Goal: Transaction & Acquisition: Purchase product/service

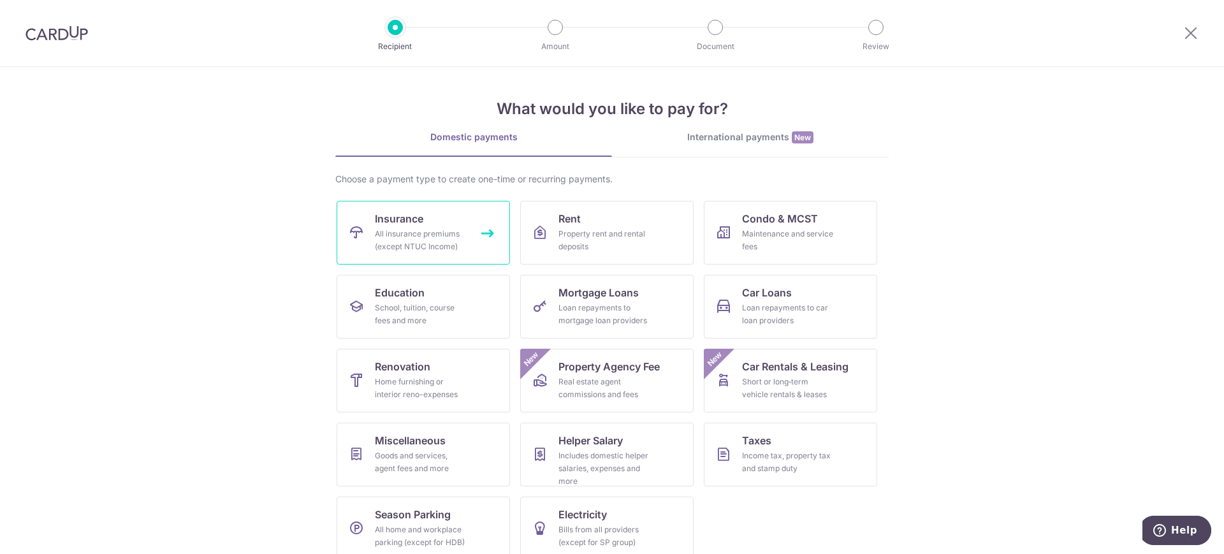
click at [395, 224] on span "Insurance" at bounding box center [399, 218] width 48 height 15
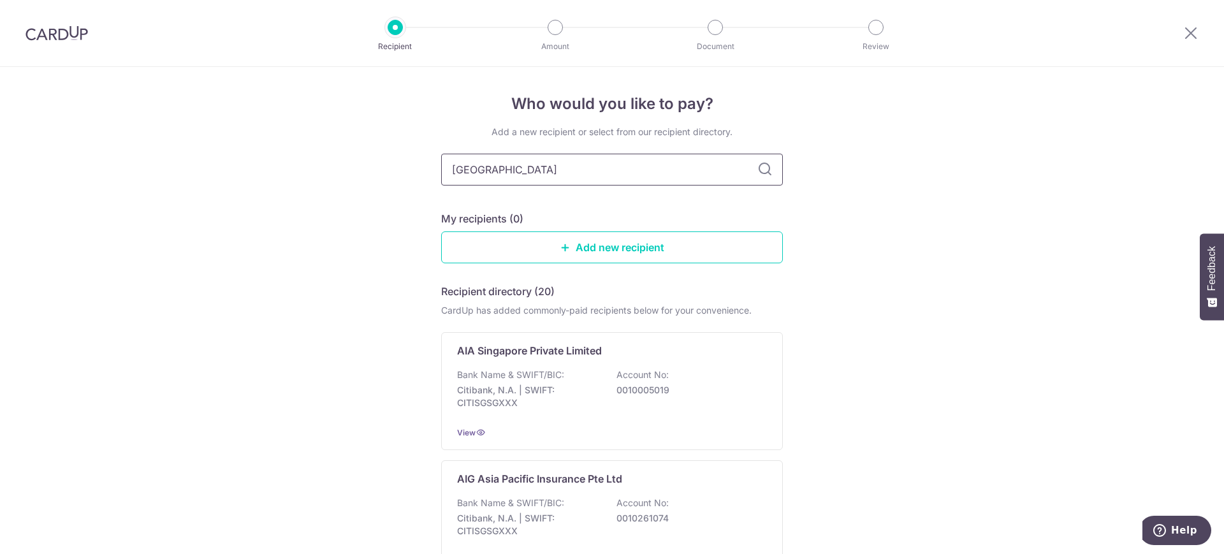
type input "Great eastern"
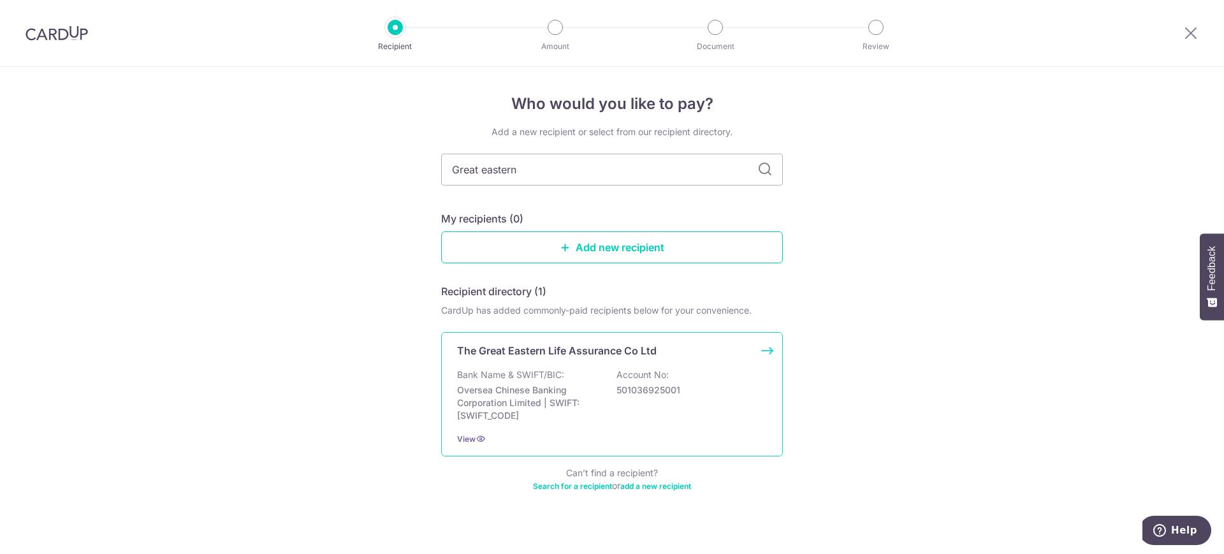
click at [533, 396] on p "Oversea Chinese Banking Corporation Limited | SWIFT: OCBCSGSGXXX" at bounding box center [528, 403] width 143 height 38
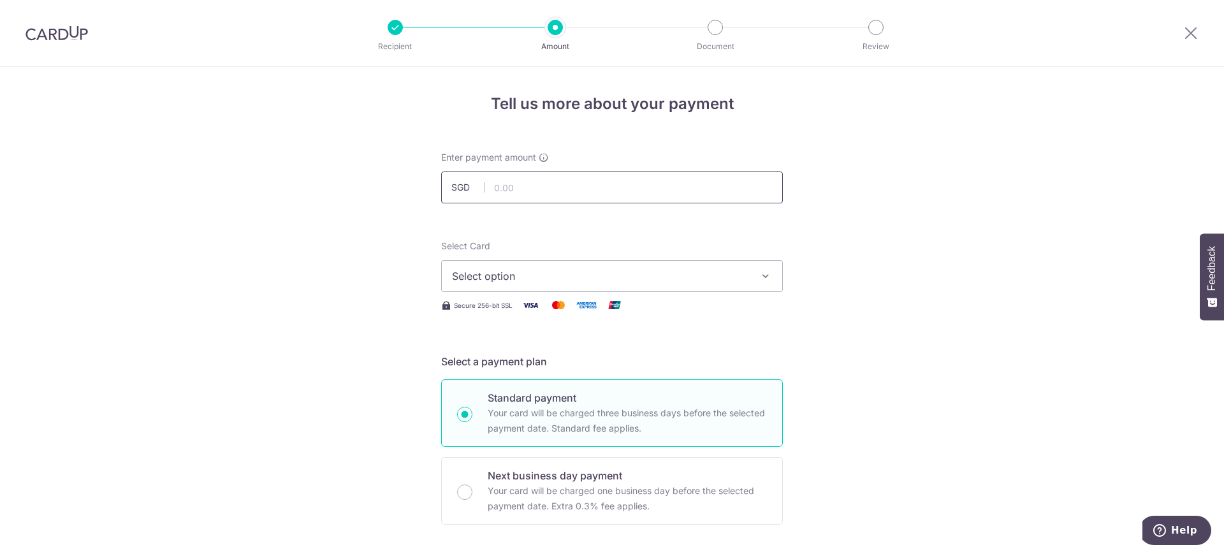
click at [531, 183] on input "text" at bounding box center [612, 187] width 342 height 32
paste input "140.93"
type input "140.93"
click at [496, 278] on span "Select option" at bounding box center [600, 275] width 297 height 15
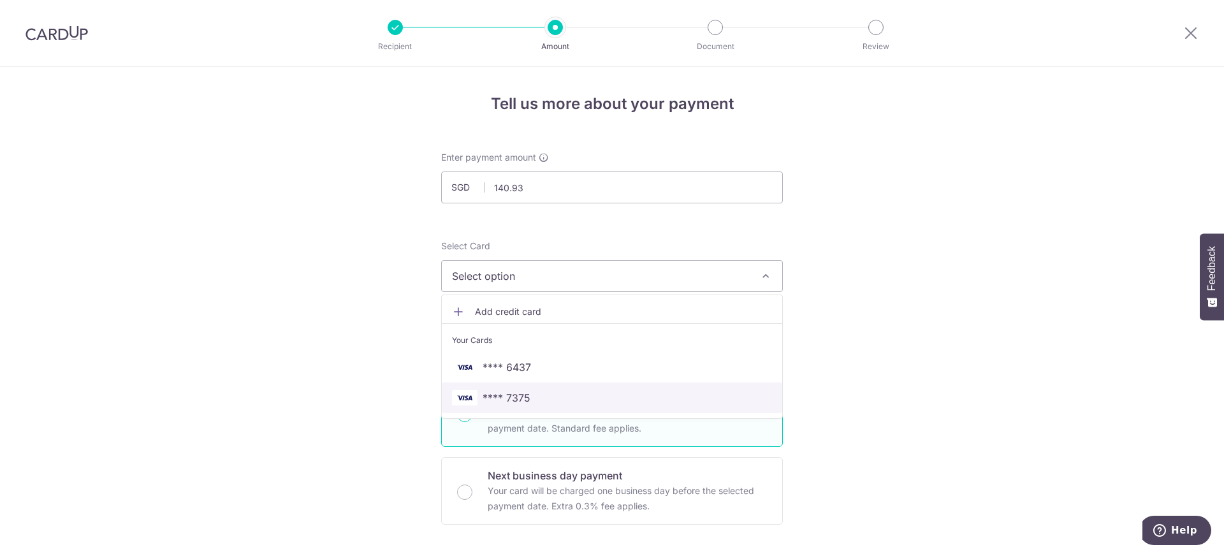
click at [508, 394] on span "**** 7375" at bounding box center [506, 397] width 48 height 15
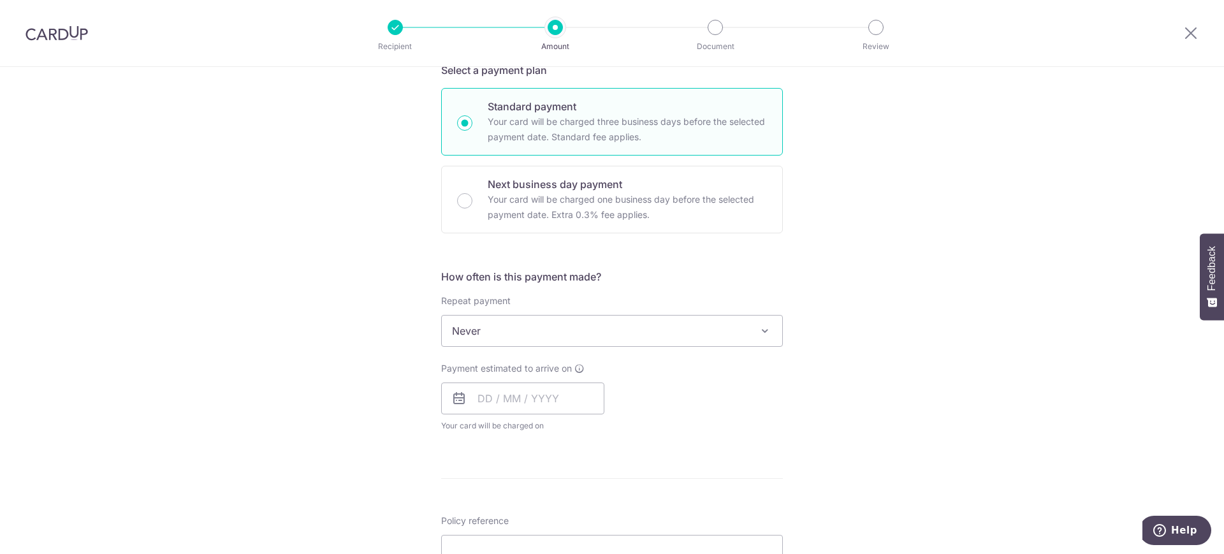
scroll to position [292, 0]
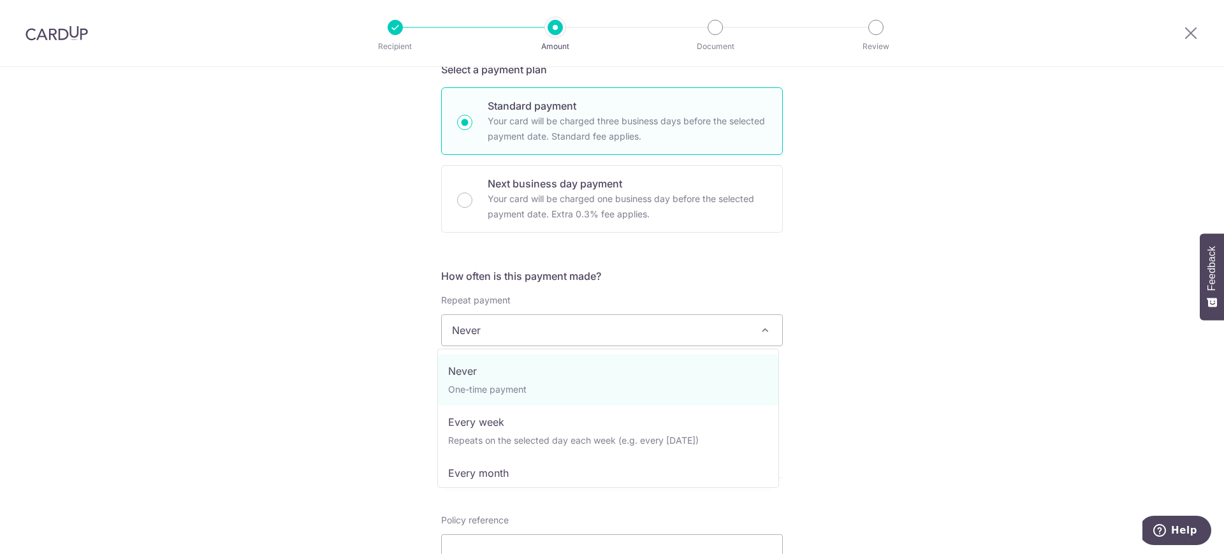
click at [510, 333] on span "Never" at bounding box center [612, 330] width 340 height 31
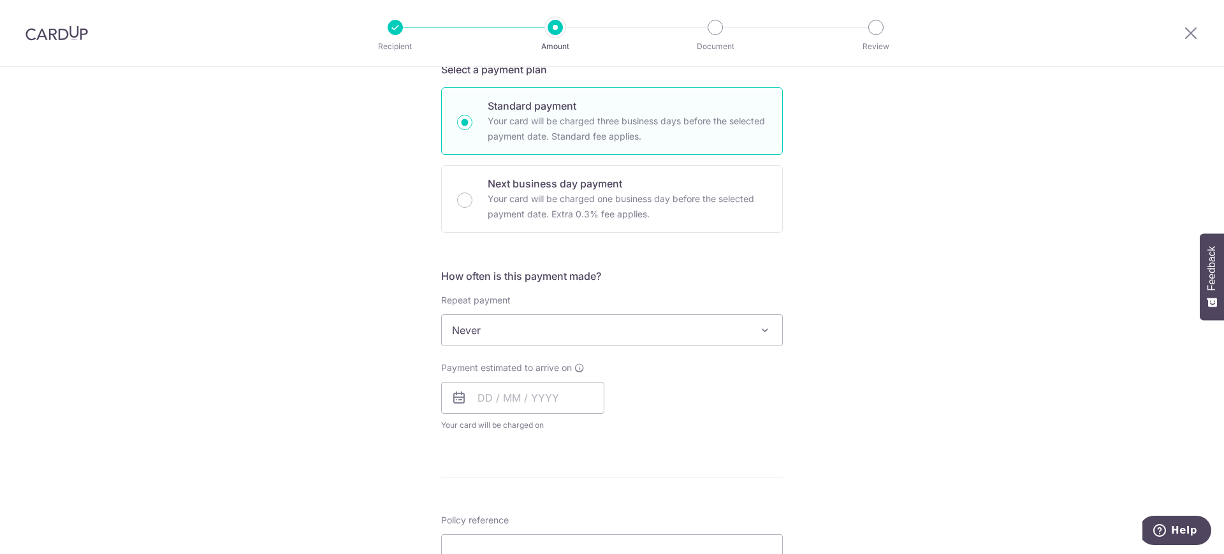
click at [325, 349] on div "Tell us more about your payment Enter payment amount SGD 140.93 140.93 Select C…" at bounding box center [612, 351] width 1224 height 1153
click at [486, 397] on input "text" at bounding box center [522, 398] width 163 height 32
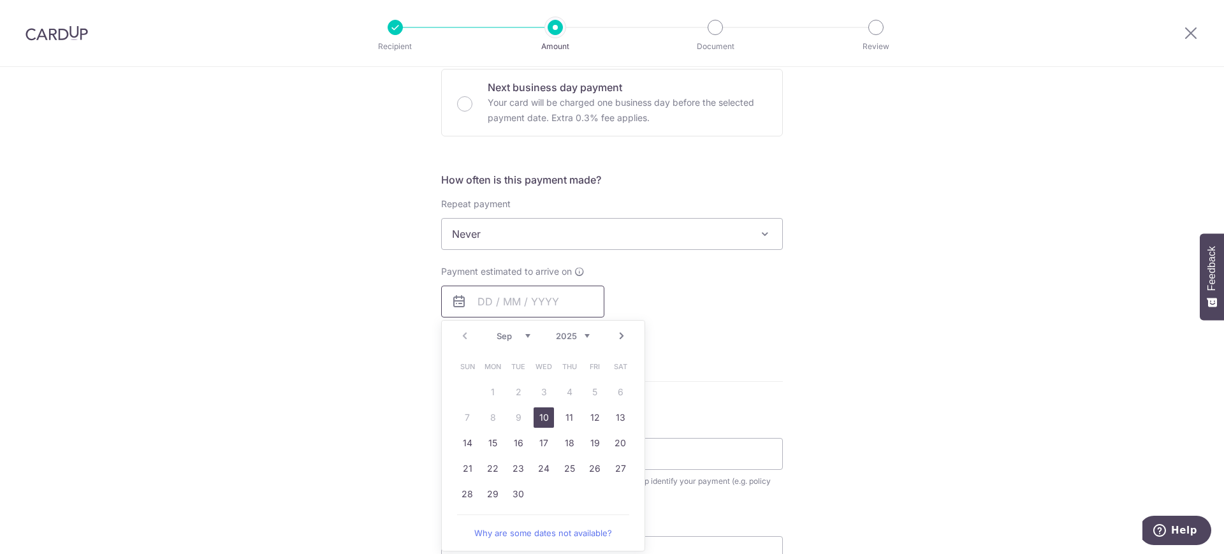
scroll to position [398, 0]
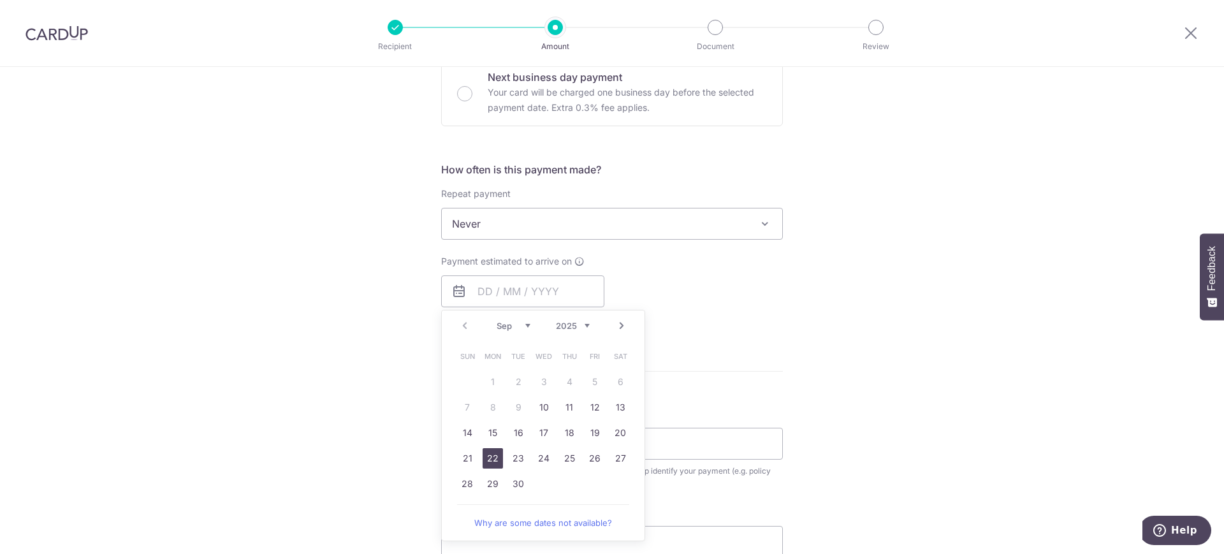
click at [492, 460] on link "22" at bounding box center [492, 458] width 20 height 20
type input "[DATE]"
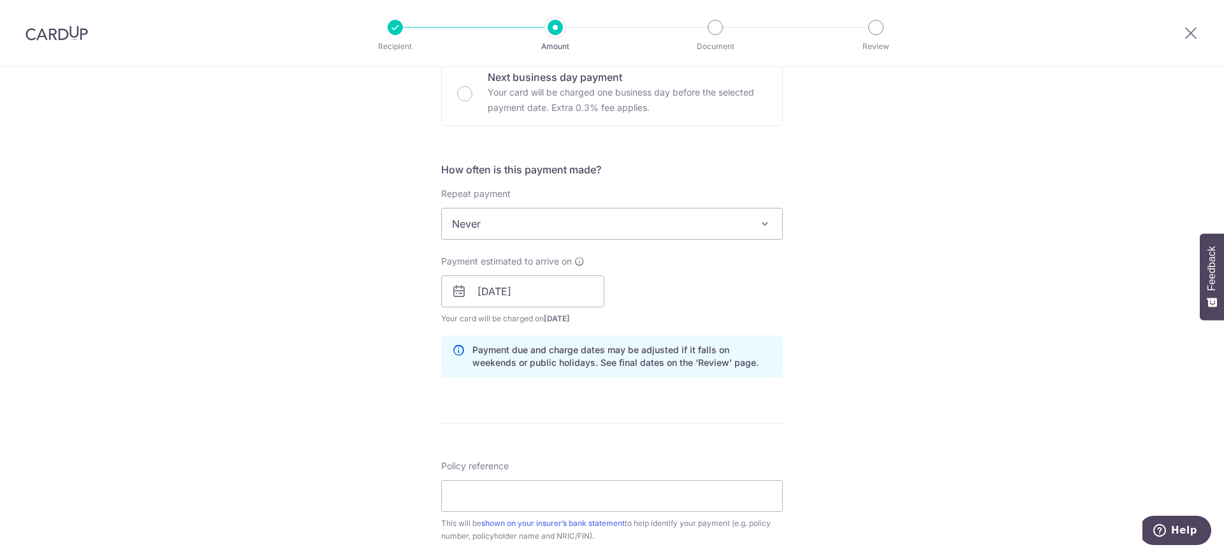
click at [305, 330] on div "Tell us more about your payment Enter payment amount SGD 140.93 140.93 Select C…" at bounding box center [612, 271] width 1224 height 1205
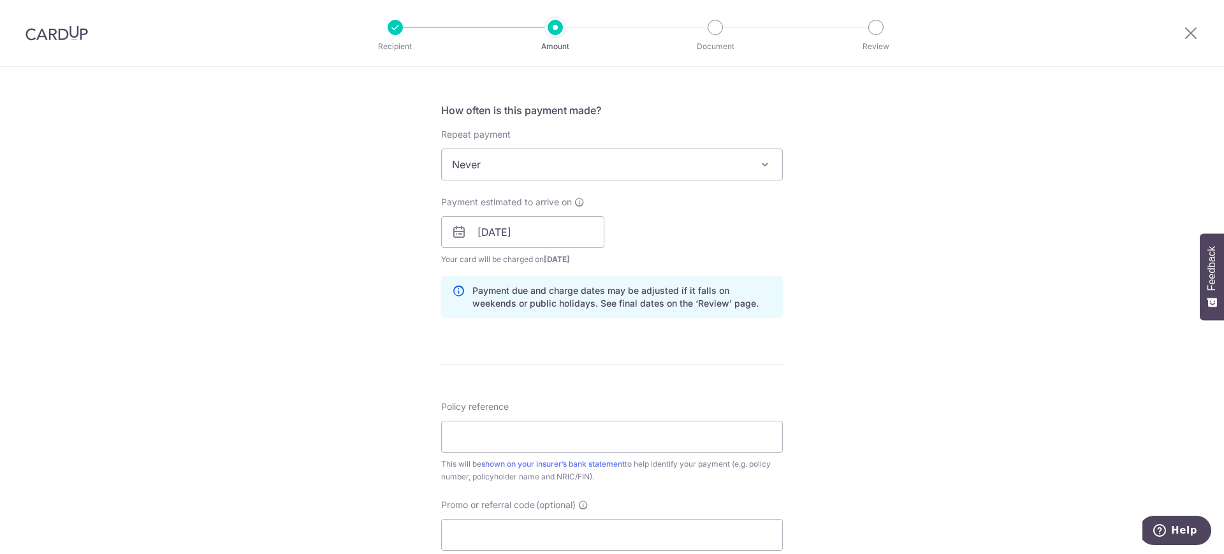
scroll to position [531, 0]
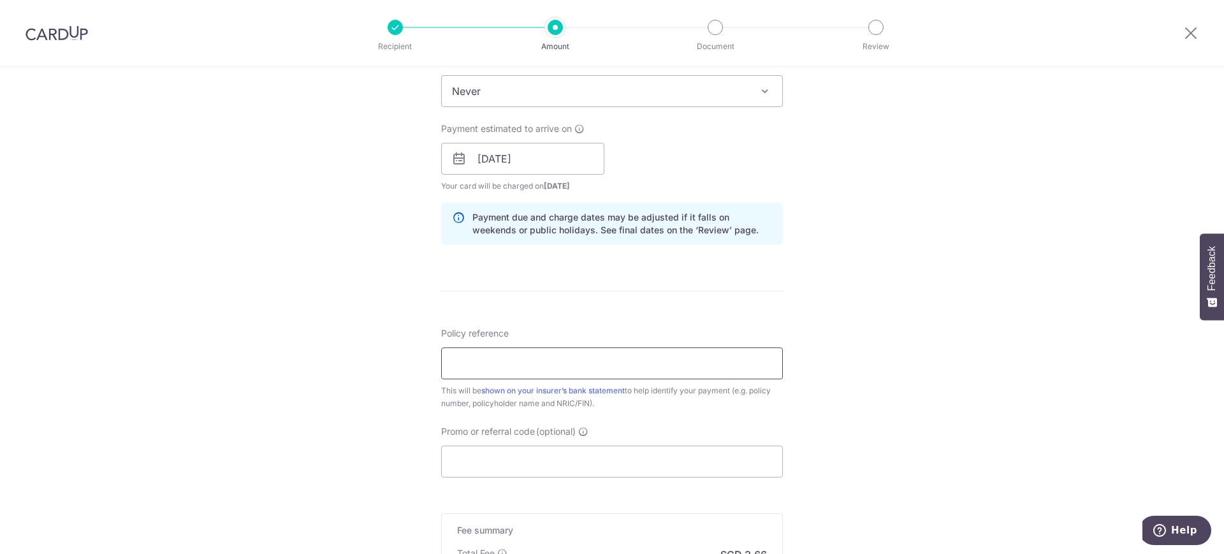
click at [553, 363] on input "Policy reference" at bounding box center [612, 363] width 342 height 32
paste input "'0089398685"
type input "0089398685"
click at [577, 463] on input "Promo or referral code (optional)" at bounding box center [612, 461] width 342 height 32
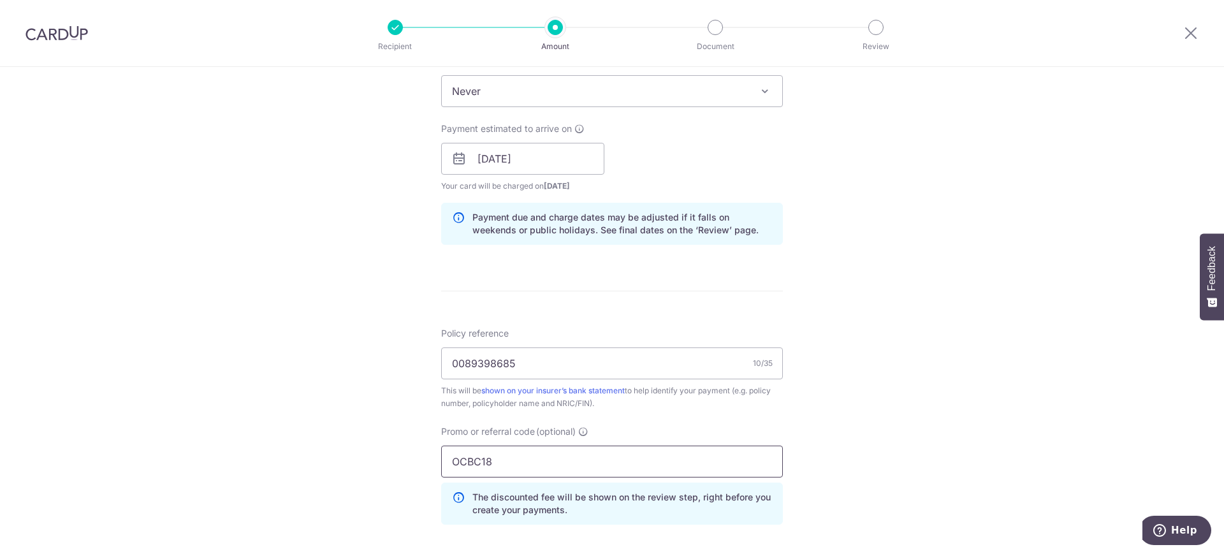
type input "OCBC18"
click at [415, 194] on div "Tell us more about your payment Enter payment amount SGD 140.93 140.93 Select C…" at bounding box center [612, 167] width 1224 height 1262
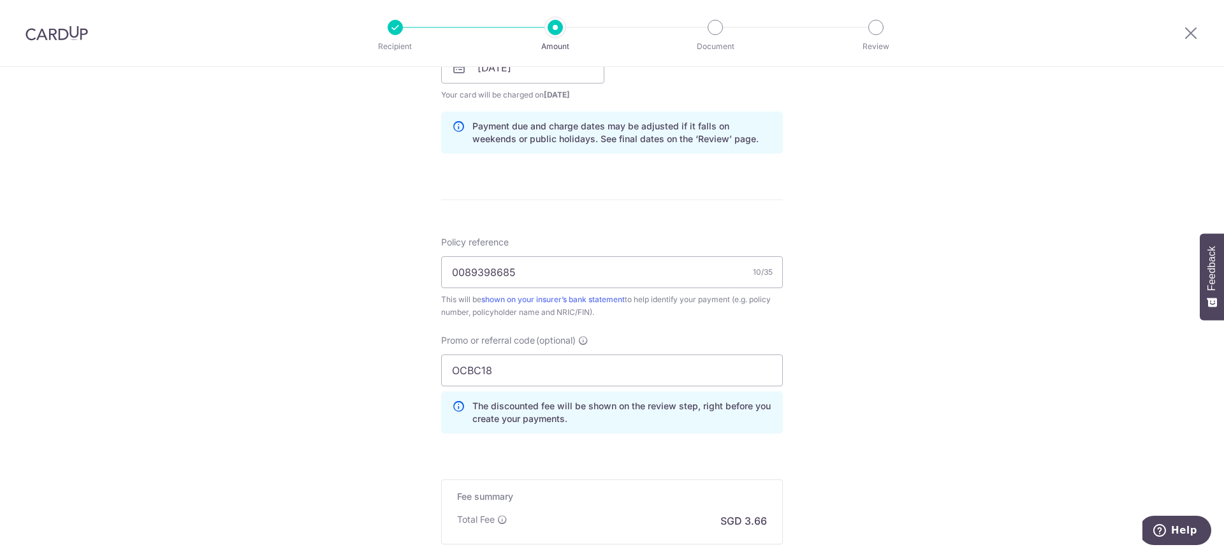
scroll to position [664, 0]
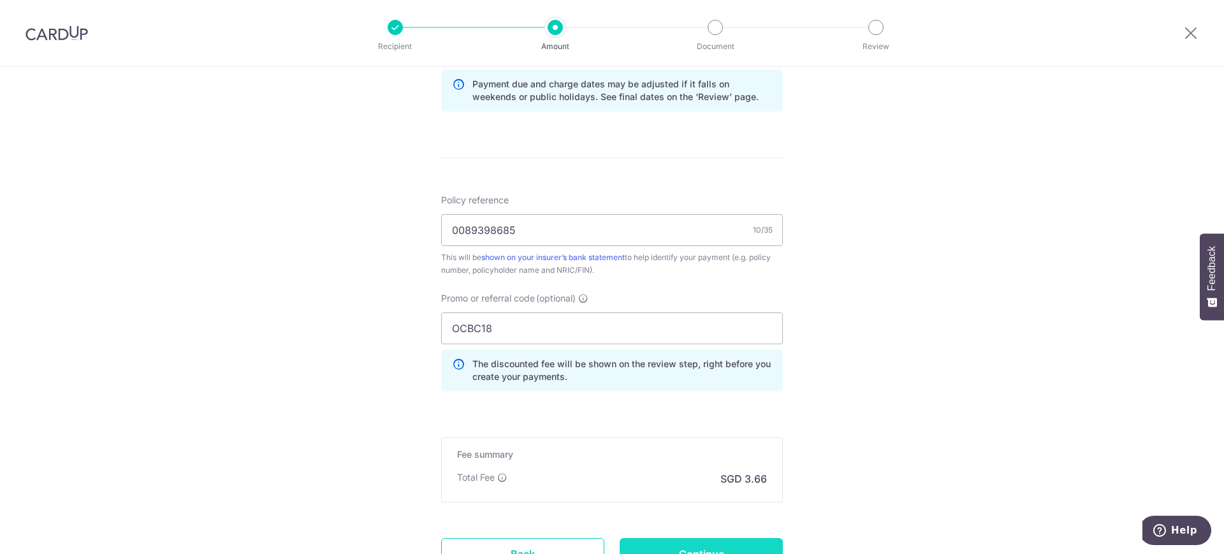
click at [714, 549] on input "Continue" at bounding box center [700, 554] width 163 height 32
type input "Create Schedule"
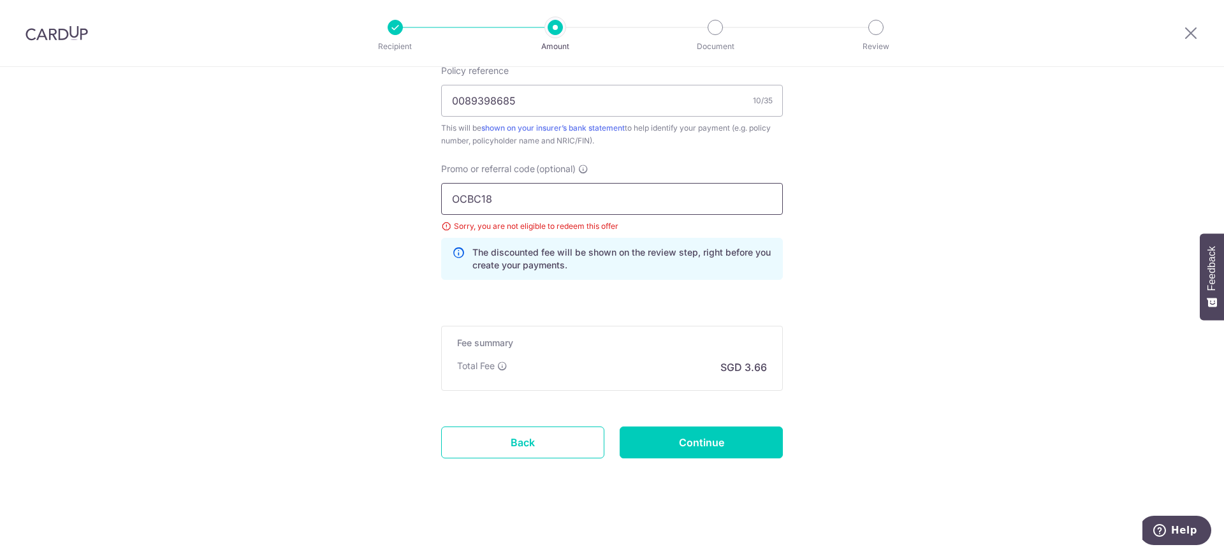
click at [526, 199] on input "OCBC18" at bounding box center [612, 199] width 342 height 32
type input "OCBC195"
click at [686, 429] on input "Continue" at bounding box center [700, 442] width 163 height 32
type input "Update Schedule"
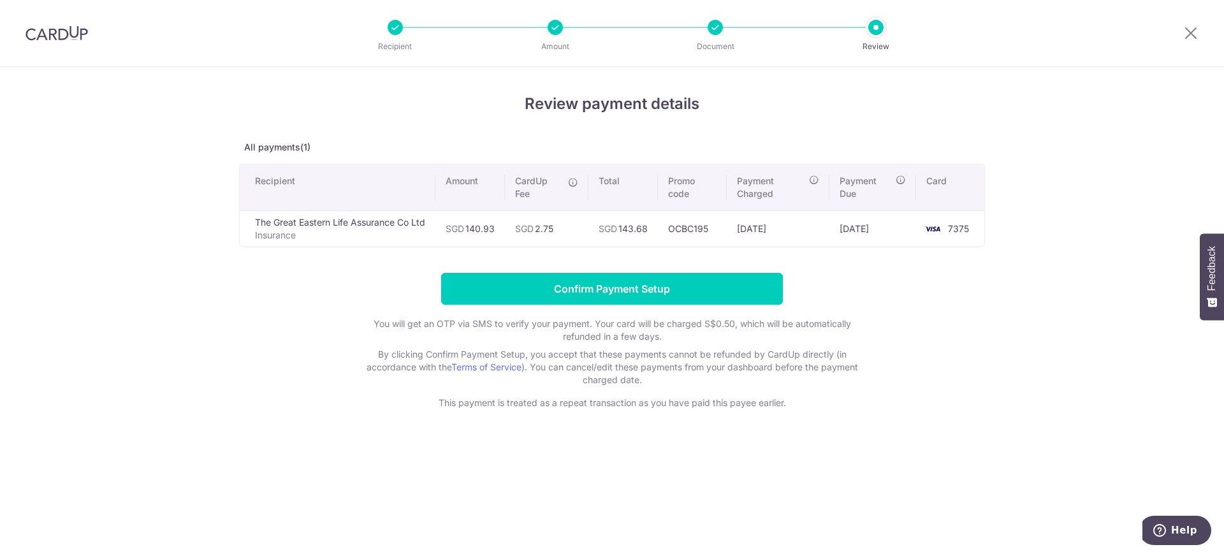
drag, startPoint x: 568, startPoint y: 233, endPoint x: 542, endPoint y: 234, distance: 25.5
click at [542, 234] on td "SGD 2.75" at bounding box center [546, 228] width 83 height 36
copy td "2.75"
drag, startPoint x: 759, startPoint y: 233, endPoint x: 791, endPoint y: 233, distance: 31.9
click at [791, 233] on td "[DATE]" at bounding box center [777, 228] width 103 height 36
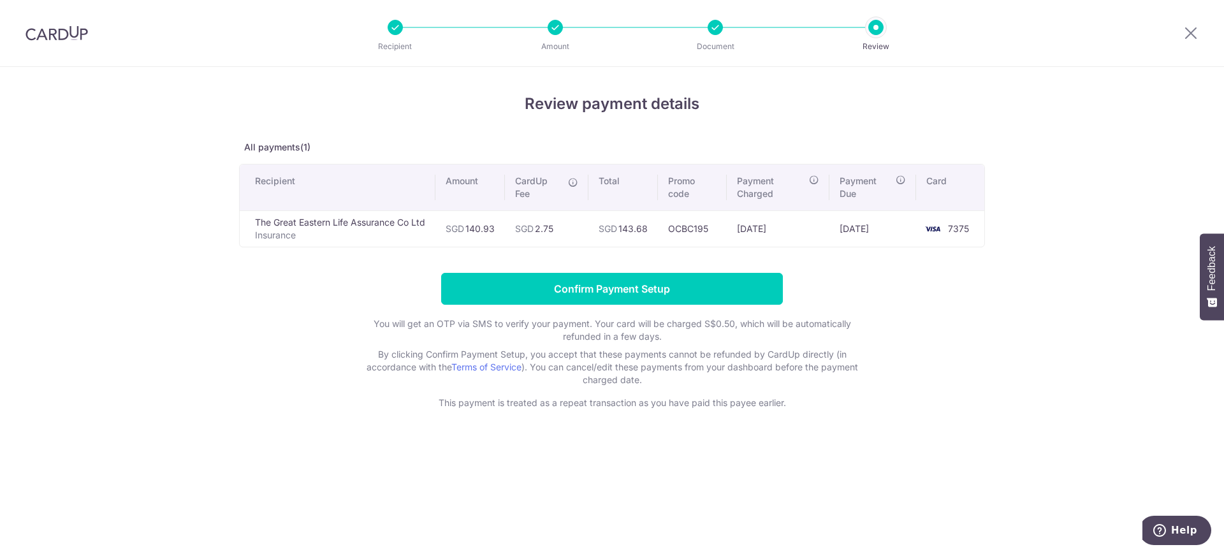
copy td "[DATE]"
drag, startPoint x: 841, startPoint y: 228, endPoint x: 892, endPoint y: 234, distance: 50.7
click at [892, 234] on td "[DATE]" at bounding box center [872, 228] width 87 height 36
copy td "[DATE]"
click at [740, 284] on input "Confirm Payment Setup" at bounding box center [612, 289] width 342 height 32
